Goal: Download file/media

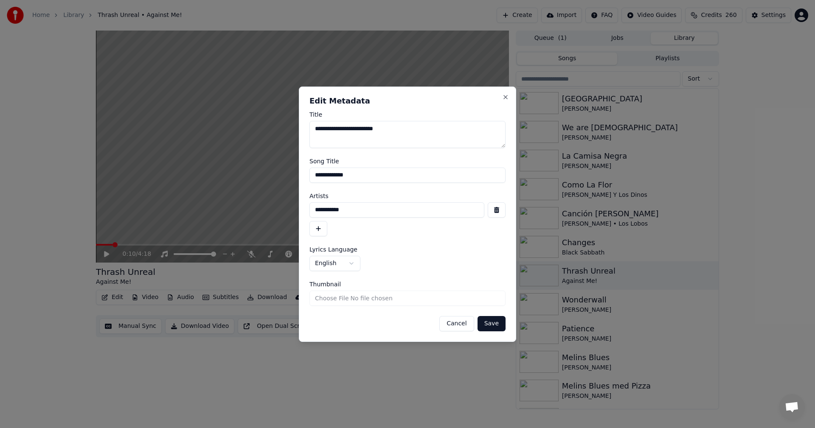
click at [457, 321] on button "Cancel" at bounding box center [456, 323] width 34 height 15
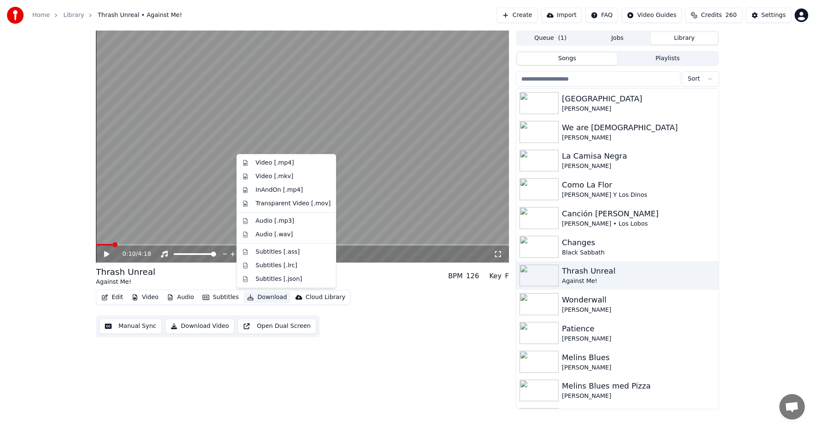
click at [274, 295] on button "Download" at bounding box center [267, 298] width 47 height 12
click at [299, 217] on div "Audio [.mp3]" at bounding box center [293, 221] width 75 height 8
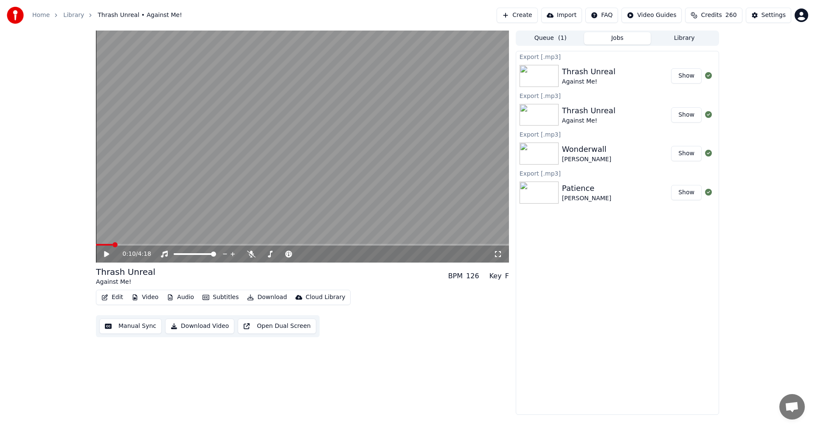
click at [696, 35] on button "Library" at bounding box center [684, 38] width 67 height 12
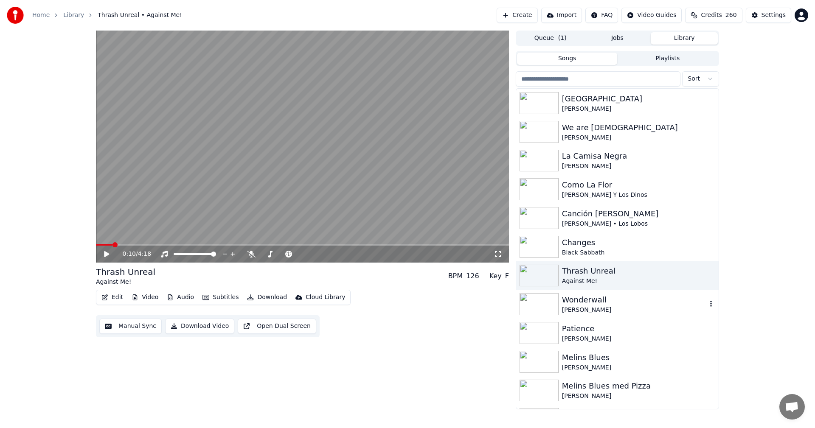
click at [589, 306] on div "[PERSON_NAME]" at bounding box center [634, 310] width 145 height 8
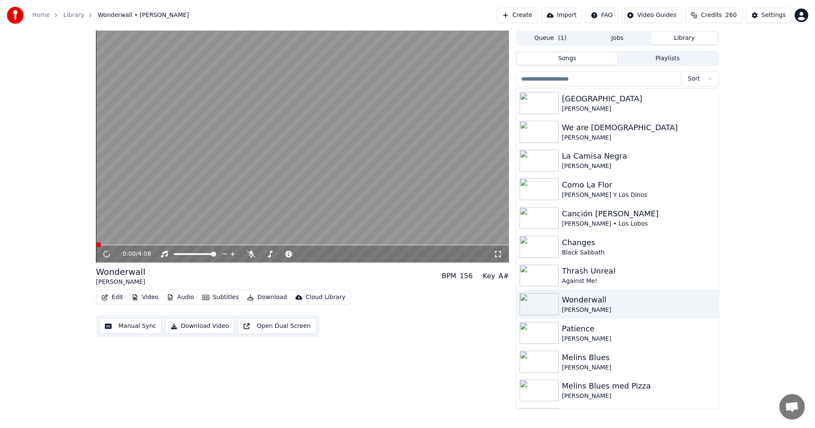
click at [108, 295] on icon "button" at bounding box center [104, 298] width 7 height 6
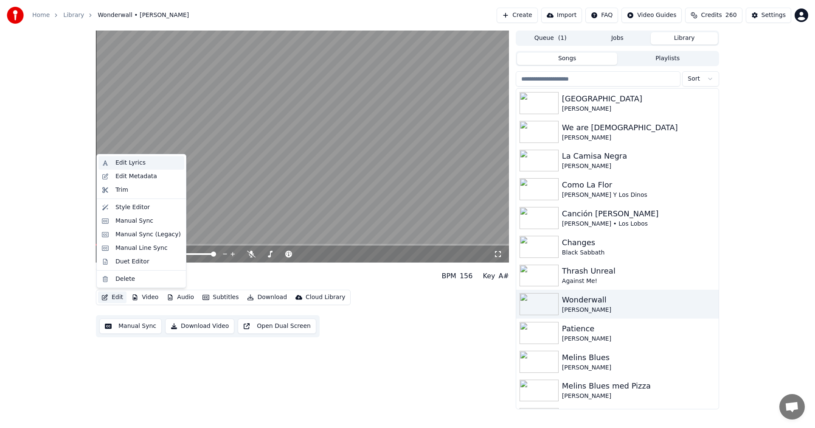
click at [148, 164] on div "Edit Lyrics" at bounding box center [147, 163] width 65 height 8
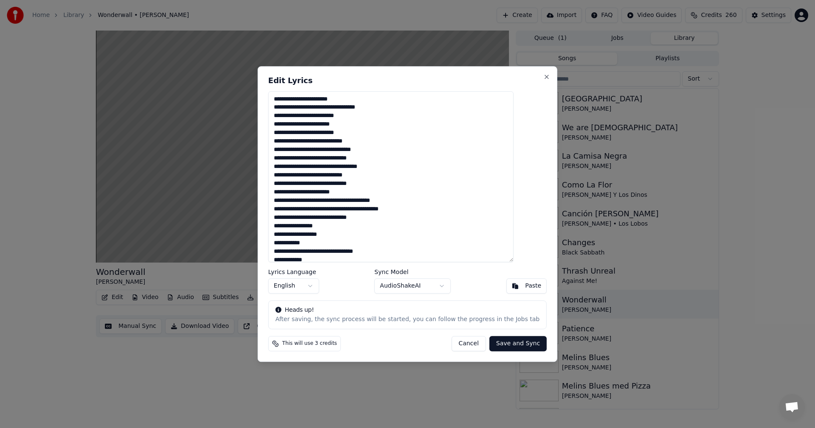
click at [330, 118] on textarea at bounding box center [390, 176] width 245 height 171
click at [460, 342] on button "Cancel" at bounding box center [468, 343] width 34 height 15
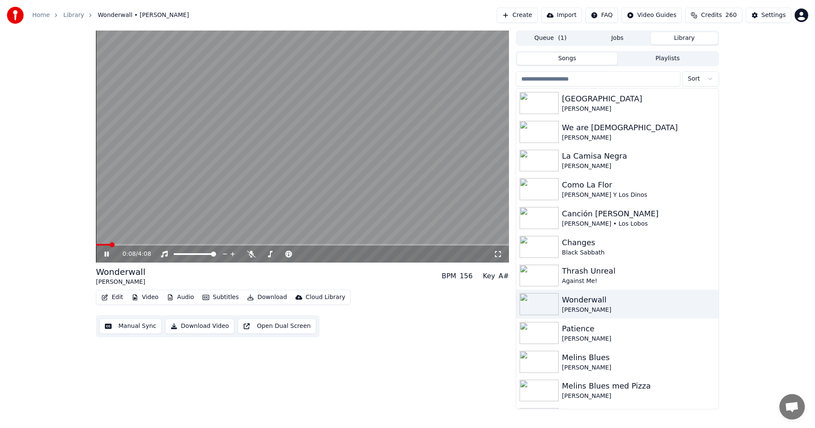
click at [106, 251] on icon at bounding box center [113, 254] width 20 height 7
click at [275, 299] on button "Download" at bounding box center [267, 298] width 47 height 12
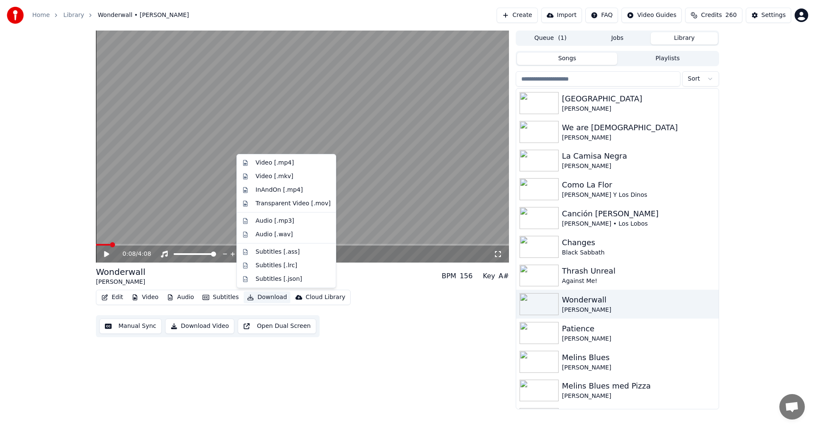
click at [381, 308] on div "Edit Video Audio Subtitles Download Cloud Library Manual Sync Download Video Op…" at bounding box center [302, 314] width 413 height 48
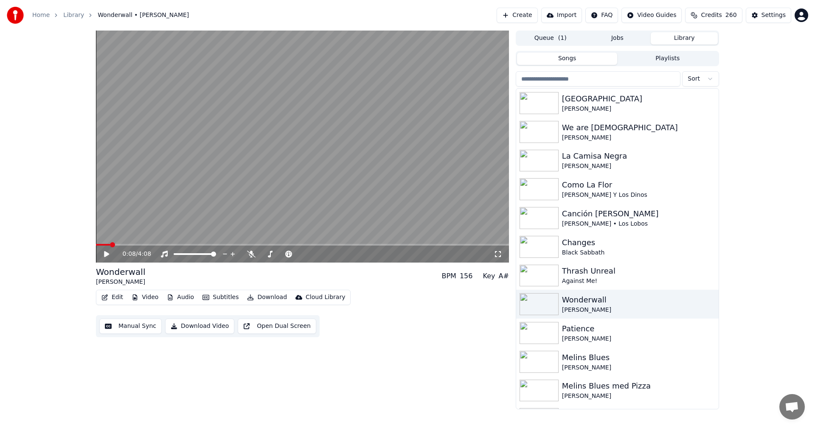
click at [274, 297] on button "Download" at bounding box center [267, 298] width 47 height 12
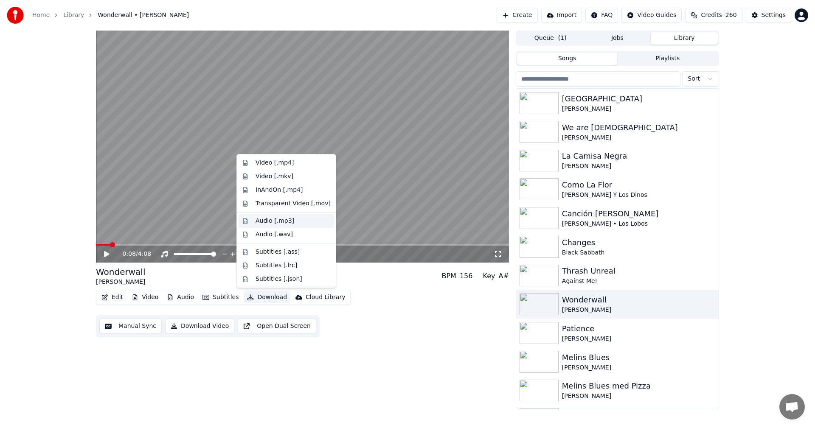
click at [284, 222] on div "Audio [.mp3]" at bounding box center [275, 221] width 39 height 8
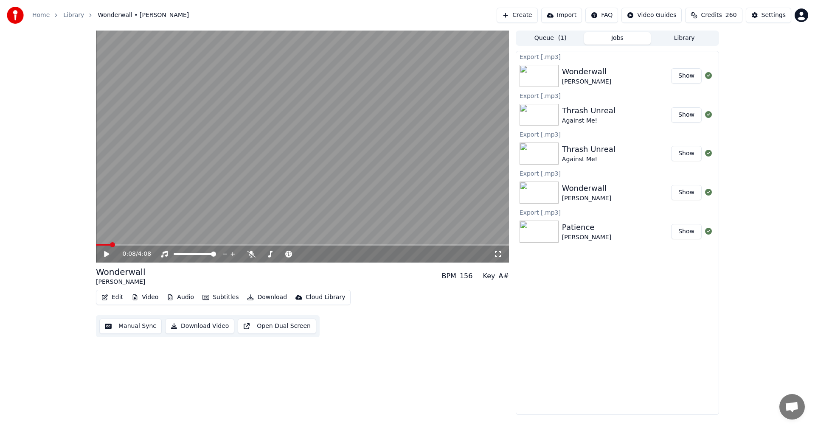
click at [704, 34] on button "Library" at bounding box center [684, 38] width 67 height 12
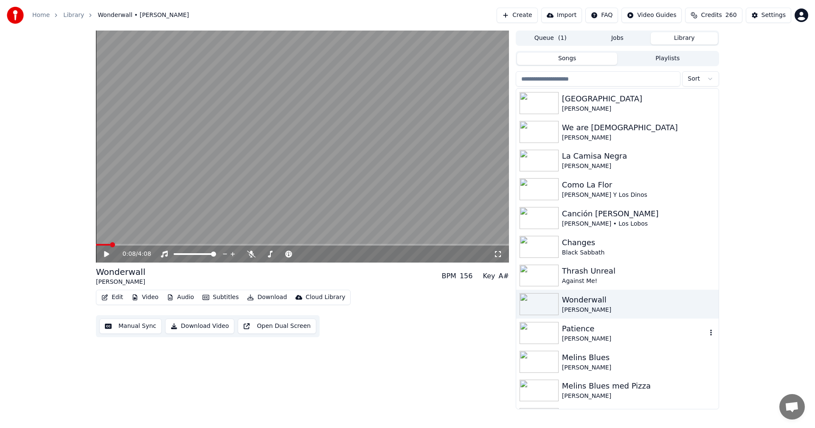
click at [624, 335] on div "[PERSON_NAME]" at bounding box center [634, 339] width 145 height 8
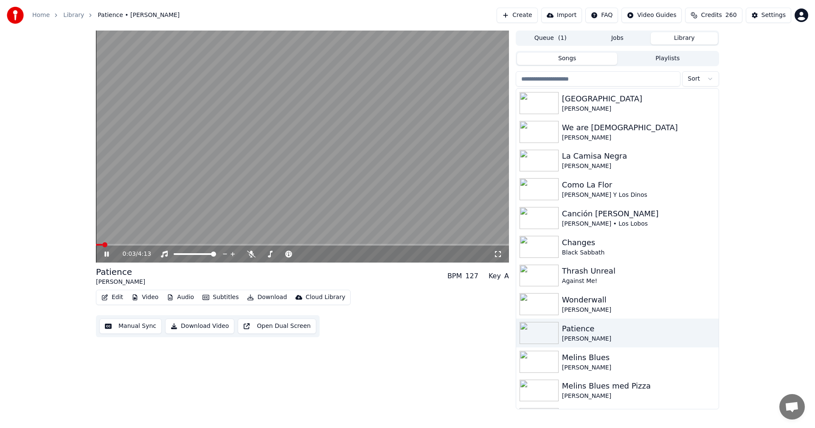
click at [102, 250] on div "0:03 / 4:13" at bounding box center [302, 254] width 406 height 8
click at [104, 253] on icon at bounding box center [113, 254] width 20 height 7
click at [115, 301] on button "Edit" at bounding box center [112, 298] width 28 height 12
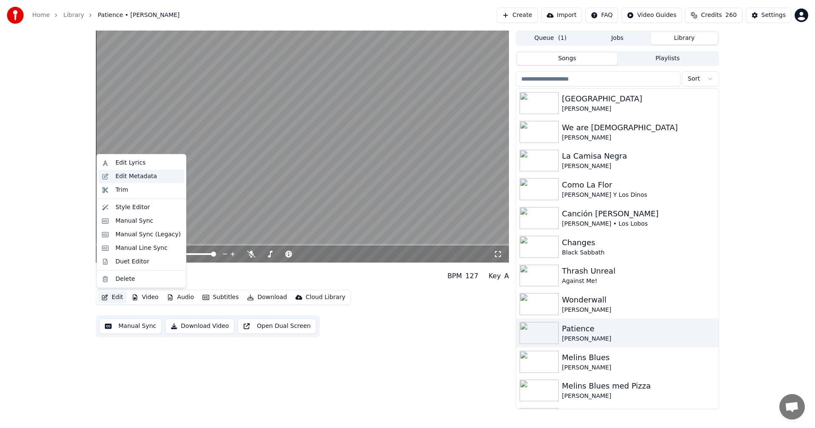
click at [140, 181] on div "Edit Metadata" at bounding box center [141, 177] width 86 height 14
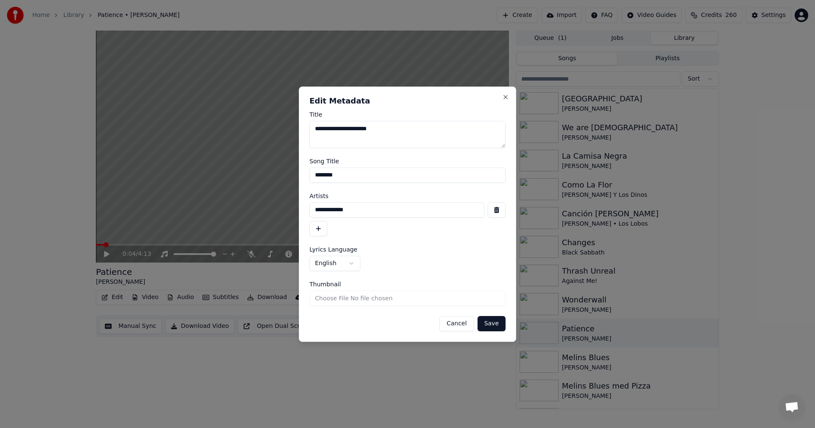
drag, startPoint x: 330, startPoint y: 175, endPoint x: 251, endPoint y: 178, distance: 79.0
click at [251, 178] on body "**********" at bounding box center [407, 214] width 815 height 428
click at [365, 178] on input "********" at bounding box center [407, 175] width 196 height 15
drag, startPoint x: 360, startPoint y: 211, endPoint x: 230, endPoint y: 223, distance: 130.5
click at [233, 222] on body "**********" at bounding box center [407, 214] width 815 height 428
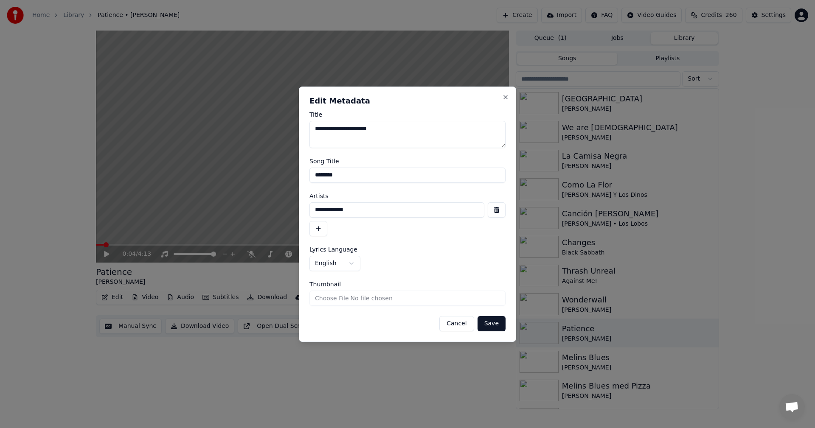
click at [461, 319] on button "Cancel" at bounding box center [456, 323] width 34 height 15
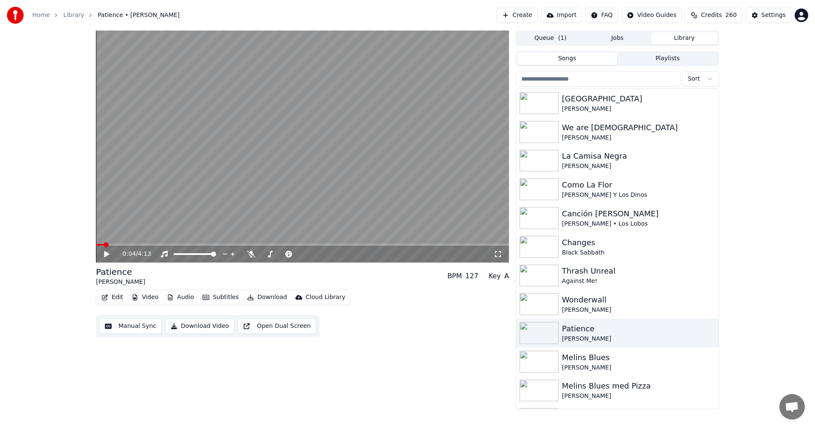
click at [103, 298] on icon "button" at bounding box center [104, 298] width 7 height 6
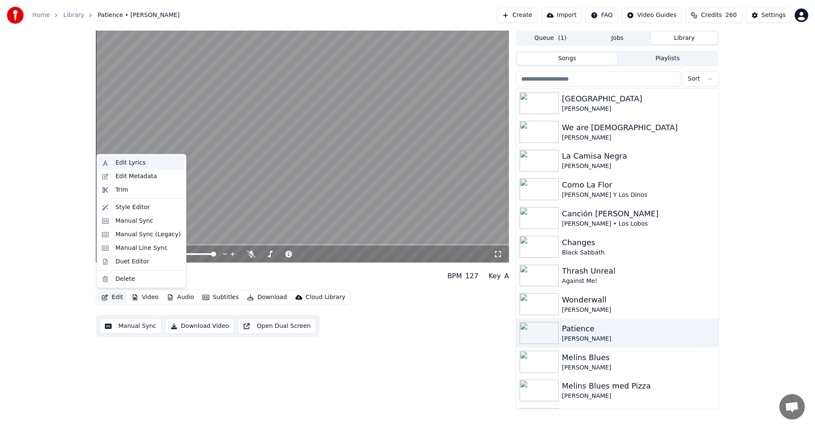
click at [149, 162] on div "Edit Lyrics" at bounding box center [147, 163] width 65 height 8
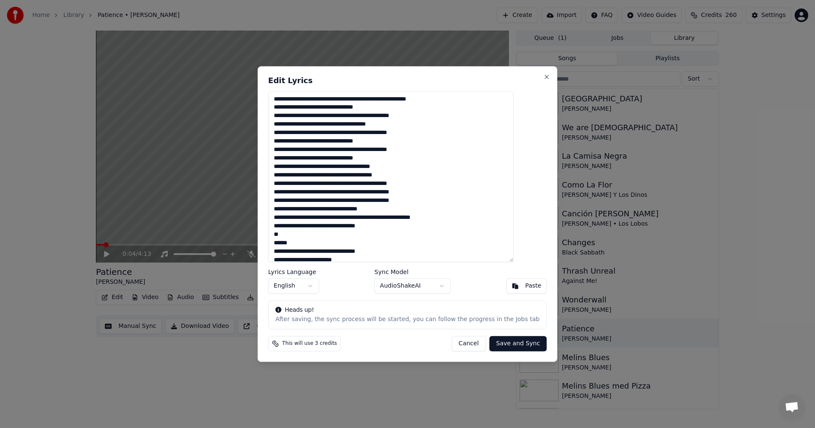
click at [372, 143] on textarea at bounding box center [390, 176] width 245 height 171
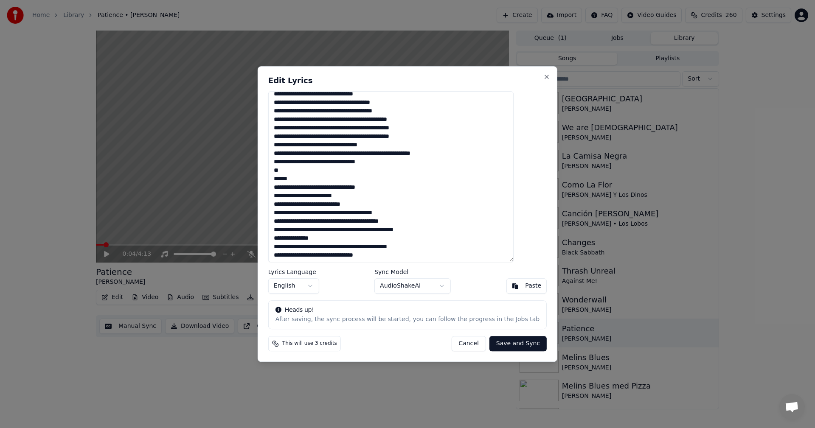
scroll to position [82, 0]
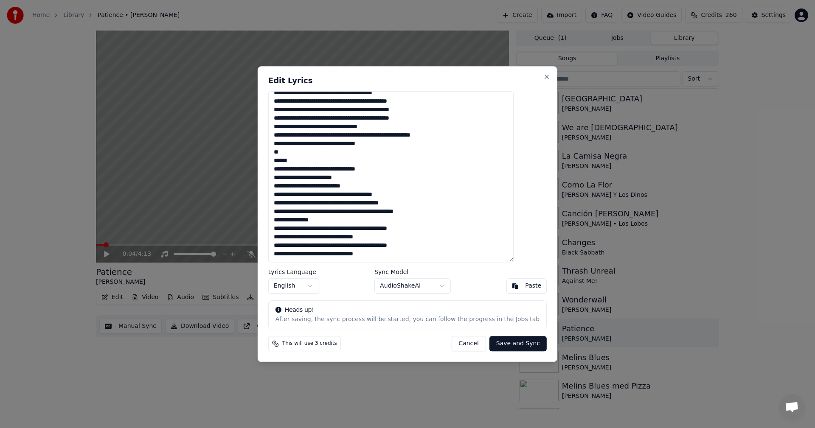
click at [457, 343] on button "Cancel" at bounding box center [468, 343] width 34 height 15
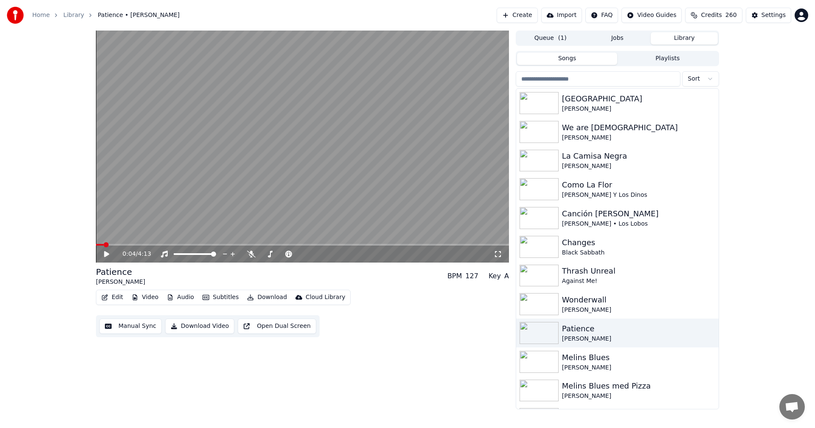
click at [269, 295] on button "Download" at bounding box center [267, 298] width 47 height 12
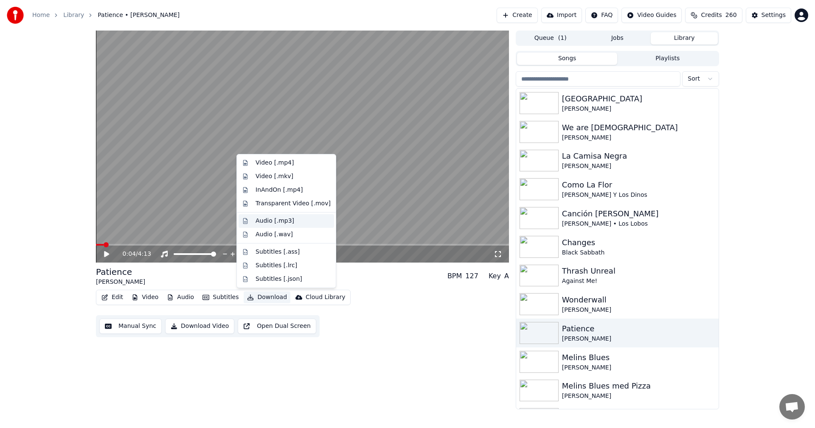
click at [293, 219] on div "Audio [.mp3]" at bounding box center [293, 221] width 75 height 8
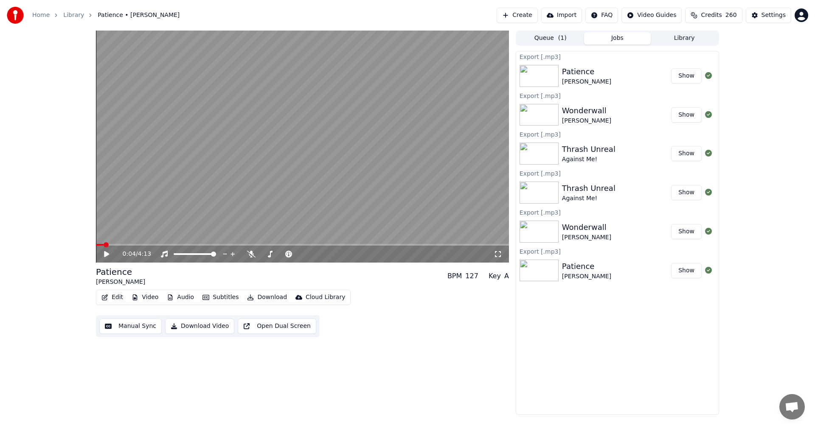
click at [684, 34] on button "Library" at bounding box center [684, 38] width 67 height 12
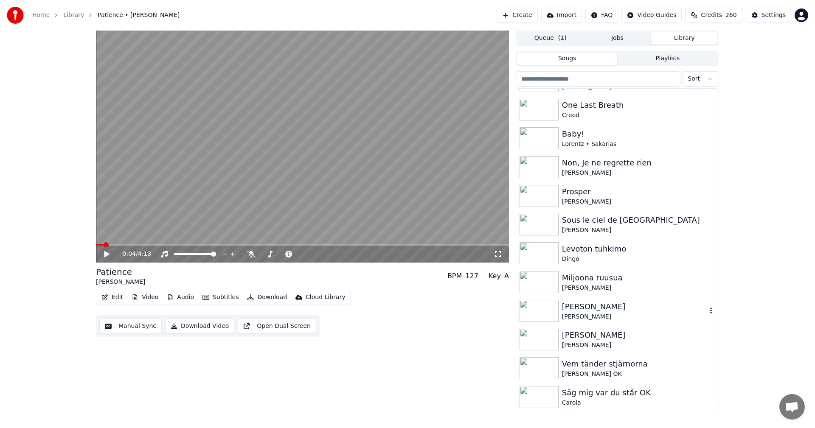
scroll to position [764, 0]
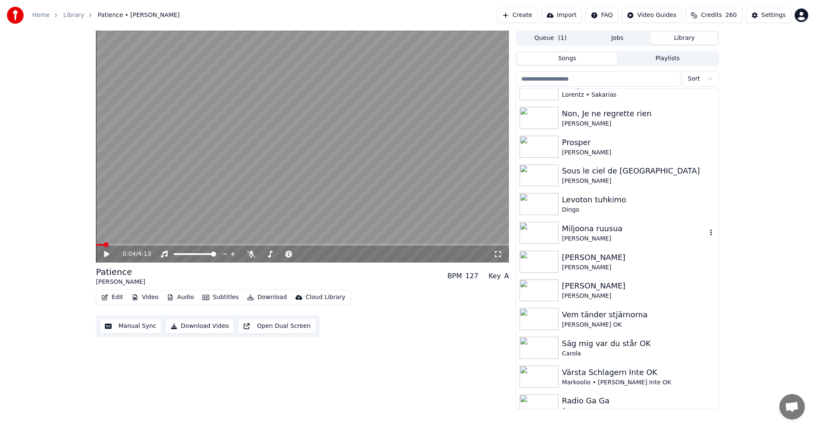
click at [616, 223] on div "Miljoona ruusua" at bounding box center [634, 229] width 145 height 12
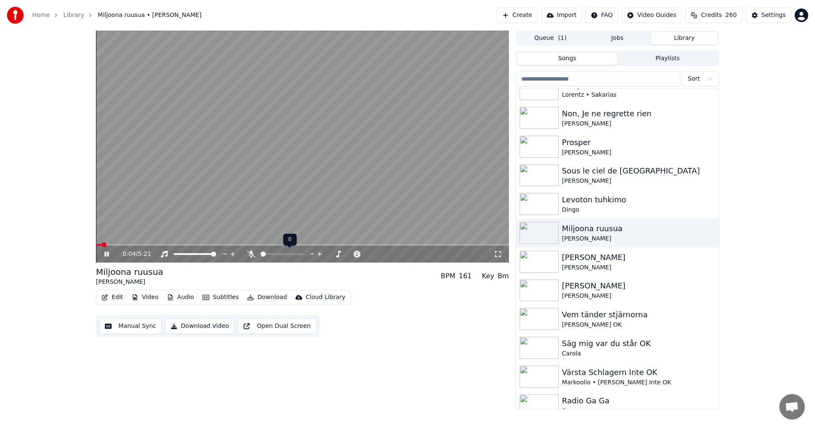
click at [263, 256] on span at bounding box center [263, 254] width 5 height 5
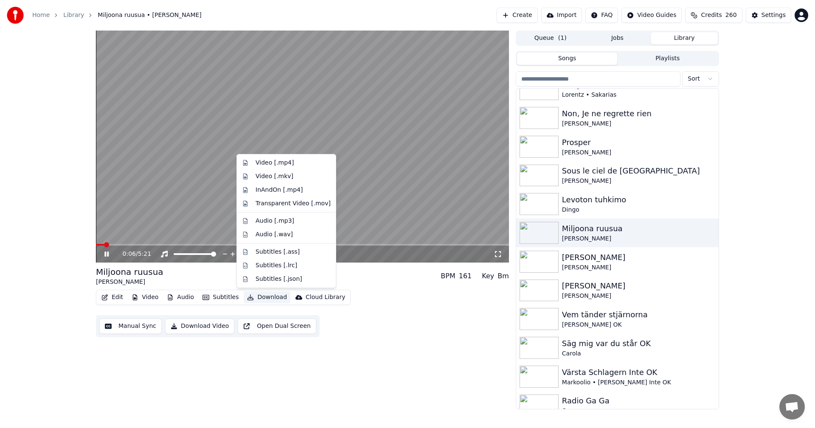
click at [267, 299] on button "Download" at bounding box center [267, 298] width 47 height 12
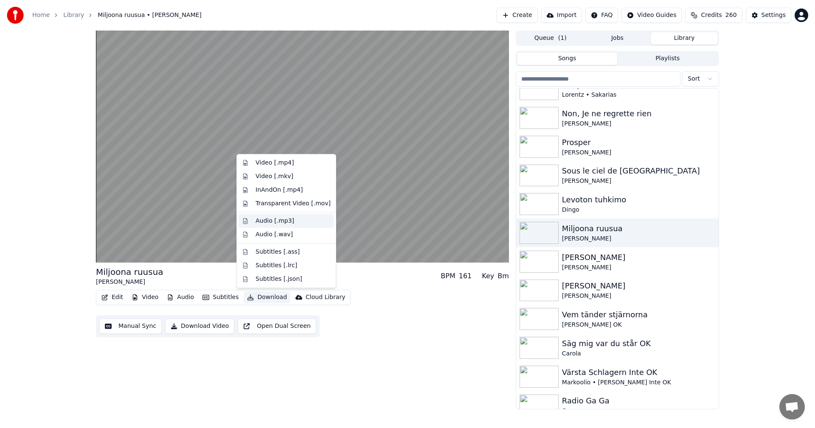
click at [294, 216] on div "Audio [.mp3]" at bounding box center [287, 221] width 96 height 14
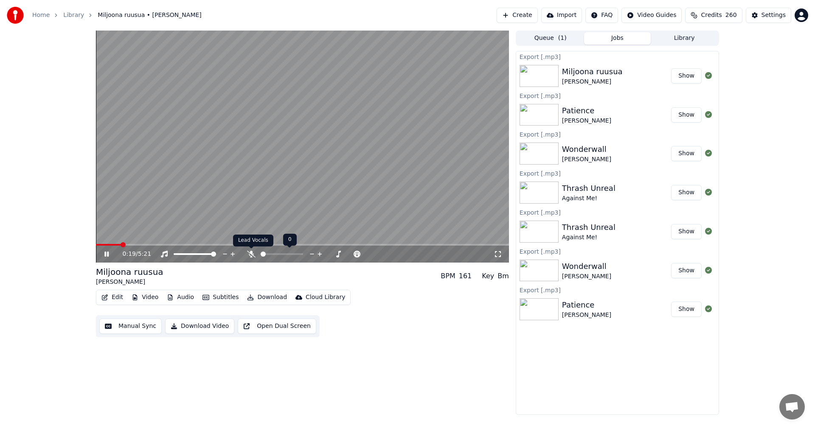
click at [256, 256] on div at bounding box center [290, 254] width 68 height 8
click at [252, 256] on icon at bounding box center [251, 254] width 8 height 7
click at [264, 288] on div "[PERSON_NAME] BPM 161 Key Bm Edit Video Audio Subtitles Download Cloud Library …" at bounding box center [302, 301] width 413 height 71
click at [262, 296] on button "Download" at bounding box center [267, 298] width 47 height 12
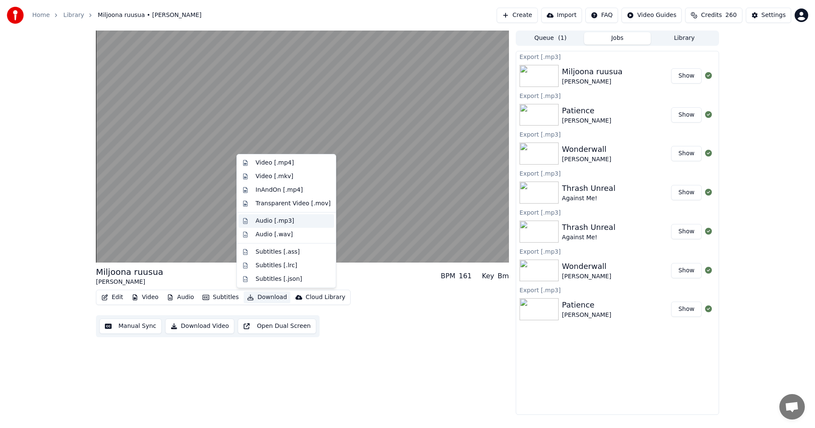
click at [292, 221] on div "Audio [.mp3]" at bounding box center [293, 221] width 75 height 8
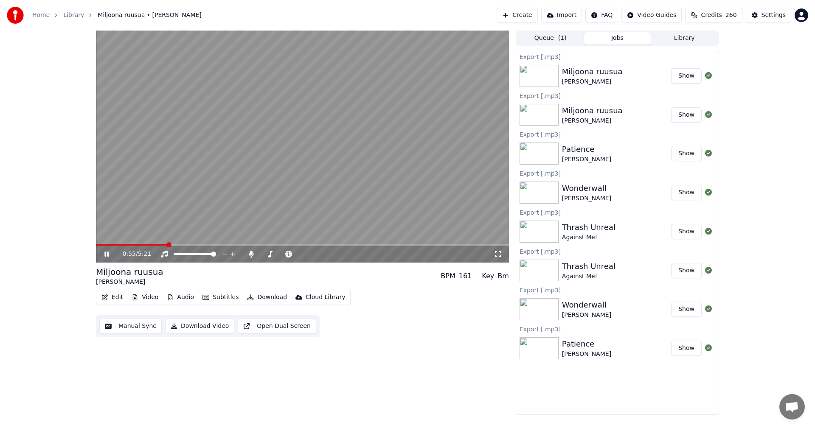
click at [99, 253] on div "0:55 / 5:21" at bounding box center [302, 254] width 406 height 8
click at [107, 253] on icon at bounding box center [106, 254] width 4 height 5
click at [109, 298] on button "Edit" at bounding box center [112, 298] width 28 height 12
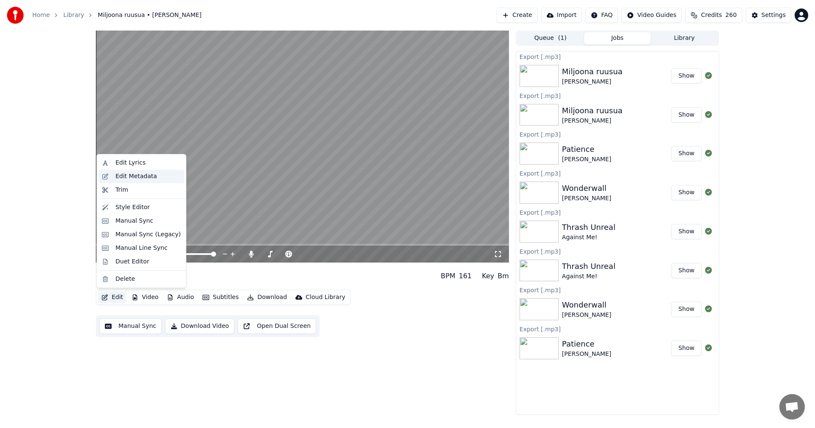
click at [143, 177] on div "Edit Metadata" at bounding box center [136, 176] width 42 height 8
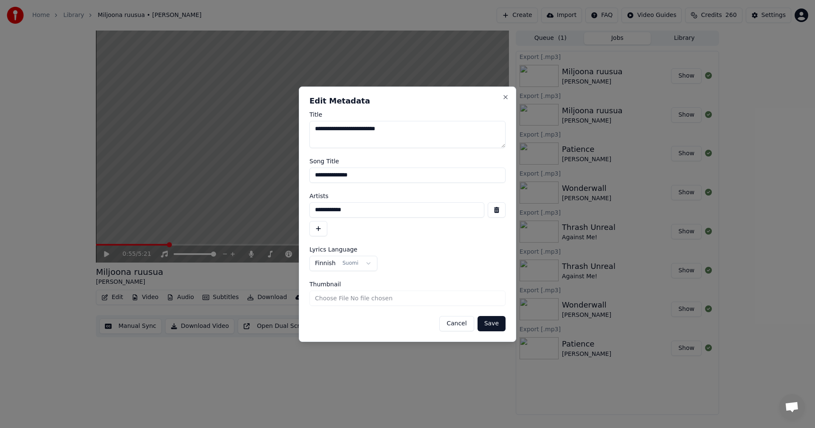
drag, startPoint x: 373, startPoint y: 178, endPoint x: 238, endPoint y: 173, distance: 135.1
click at [238, 173] on body "**********" at bounding box center [407, 214] width 815 height 428
click at [364, 216] on input "**********" at bounding box center [396, 209] width 175 height 15
drag, startPoint x: 211, startPoint y: 212, endPoint x: 187, endPoint y: 211, distance: 23.8
click at [194, 212] on body "**********" at bounding box center [407, 214] width 815 height 428
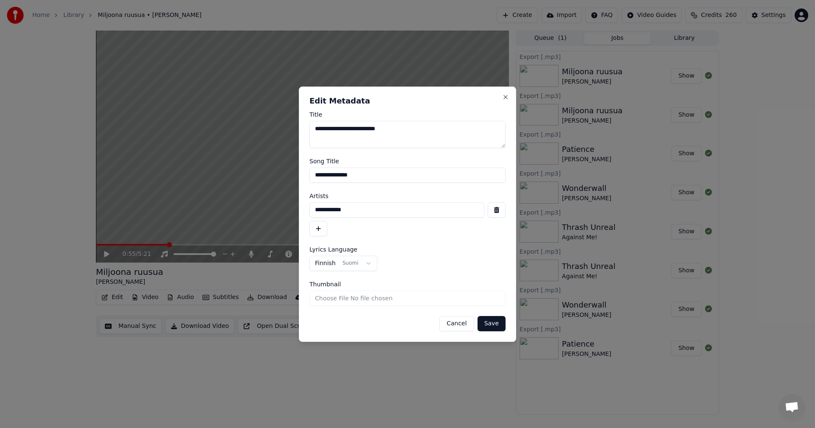
drag, startPoint x: 462, startPoint y: 323, endPoint x: 454, endPoint y: 320, distance: 8.5
click at [461, 322] on button "Cancel" at bounding box center [456, 323] width 34 height 15
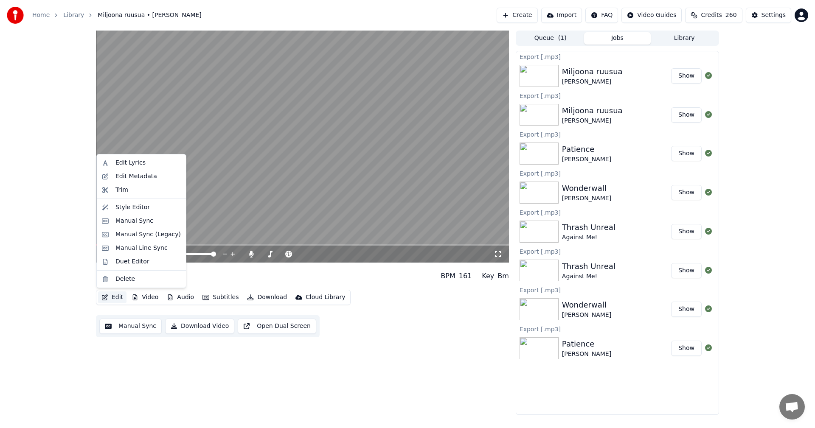
click at [113, 296] on button "Edit" at bounding box center [112, 298] width 28 height 12
click at [146, 164] on div "Edit Lyrics" at bounding box center [147, 163] width 65 height 8
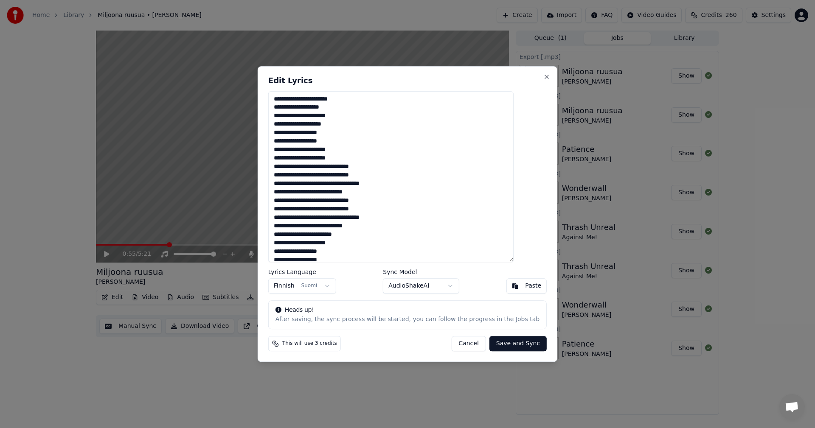
click at [383, 153] on textarea at bounding box center [390, 176] width 245 height 171
click at [468, 346] on button "Cancel" at bounding box center [468, 343] width 34 height 15
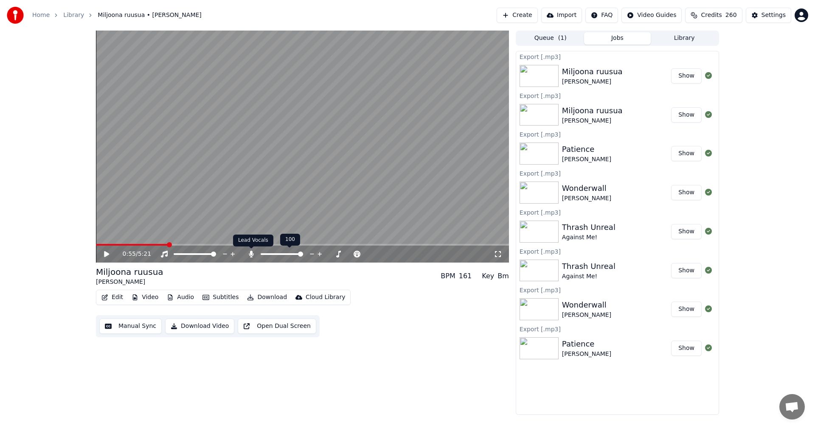
click at [251, 251] on icon at bounding box center [251, 254] width 8 height 7
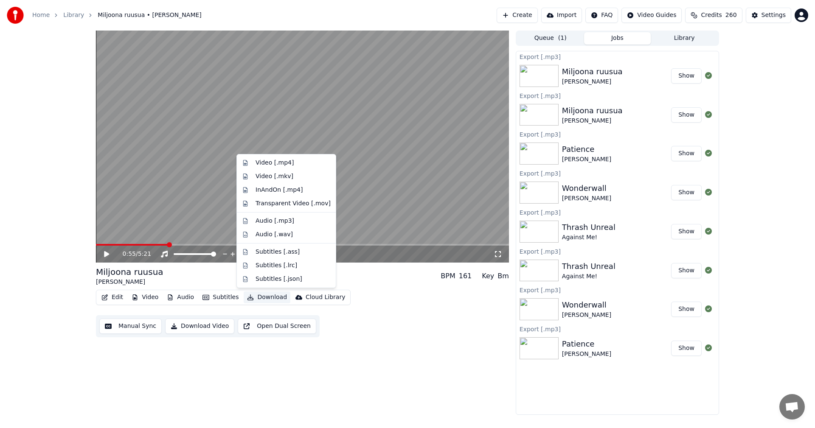
click at [267, 300] on button "Download" at bounding box center [267, 298] width 47 height 12
click at [302, 221] on div "Audio [.mp3]" at bounding box center [293, 221] width 75 height 8
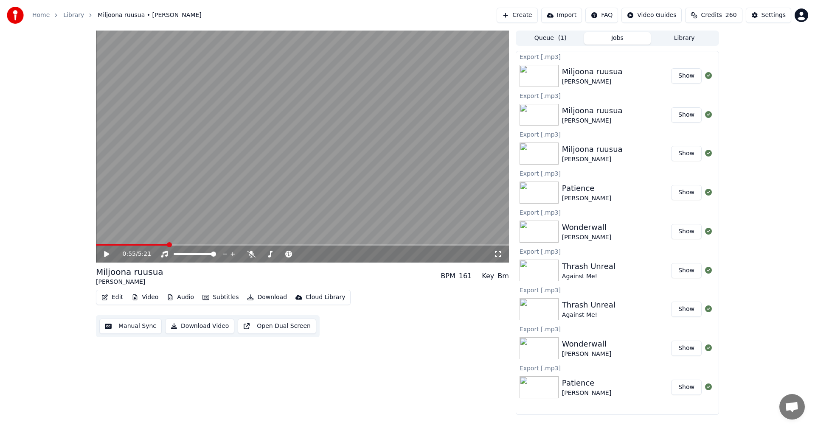
click at [105, 295] on icon "button" at bounding box center [104, 298] width 7 height 6
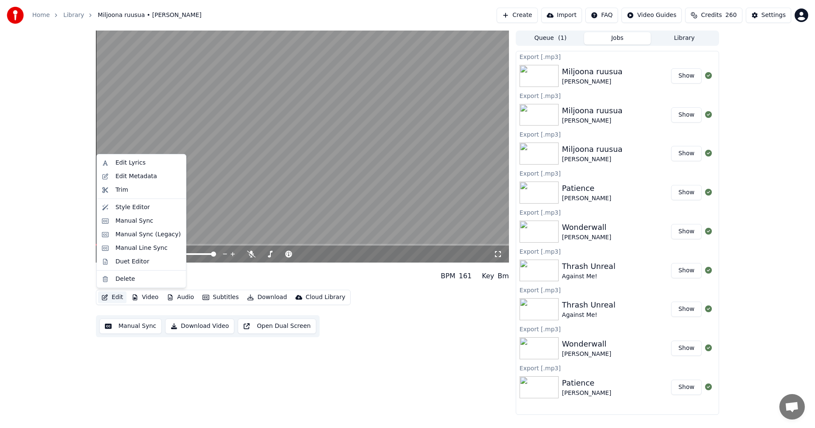
click at [121, 295] on button "Edit" at bounding box center [112, 298] width 28 height 12
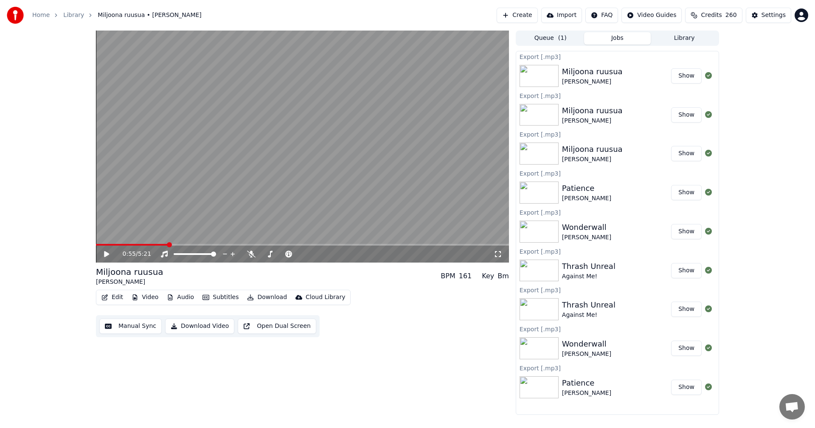
click at [121, 295] on button "Edit" at bounding box center [112, 298] width 28 height 12
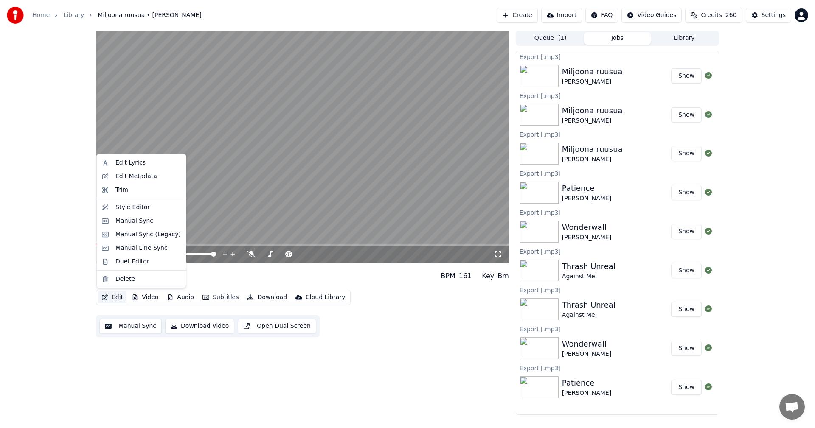
click at [705, 12] on button "Credits 260" at bounding box center [713, 15] width 57 height 15
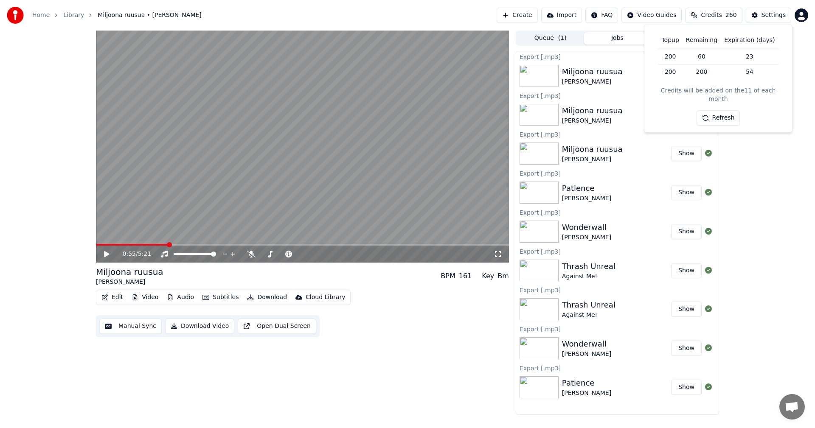
click at [725, 110] on button "Refresh" at bounding box center [719, 117] width 44 height 15
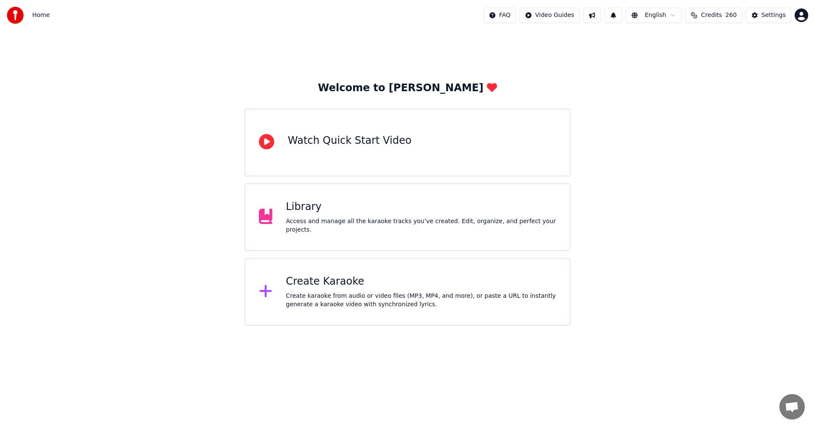
click at [373, 229] on div "Access and manage all the karaoke tracks you’ve created. Edit, organize, and pe…" at bounding box center [421, 225] width 270 height 17
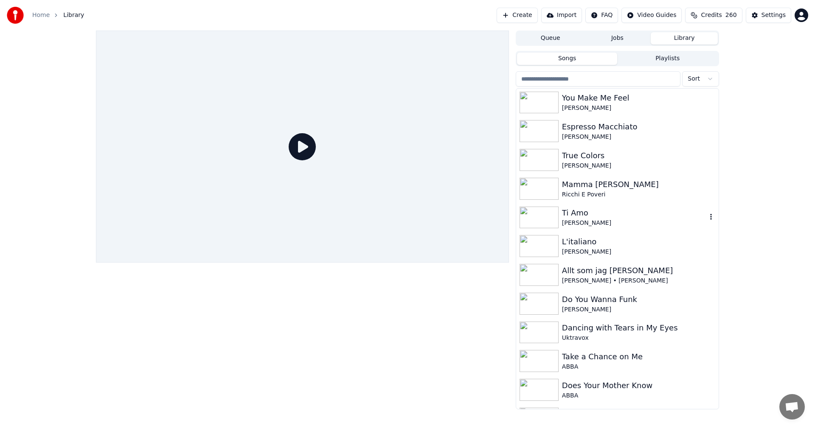
scroll to position [2589, 0]
